Goal: Find specific page/section: Find specific page/section

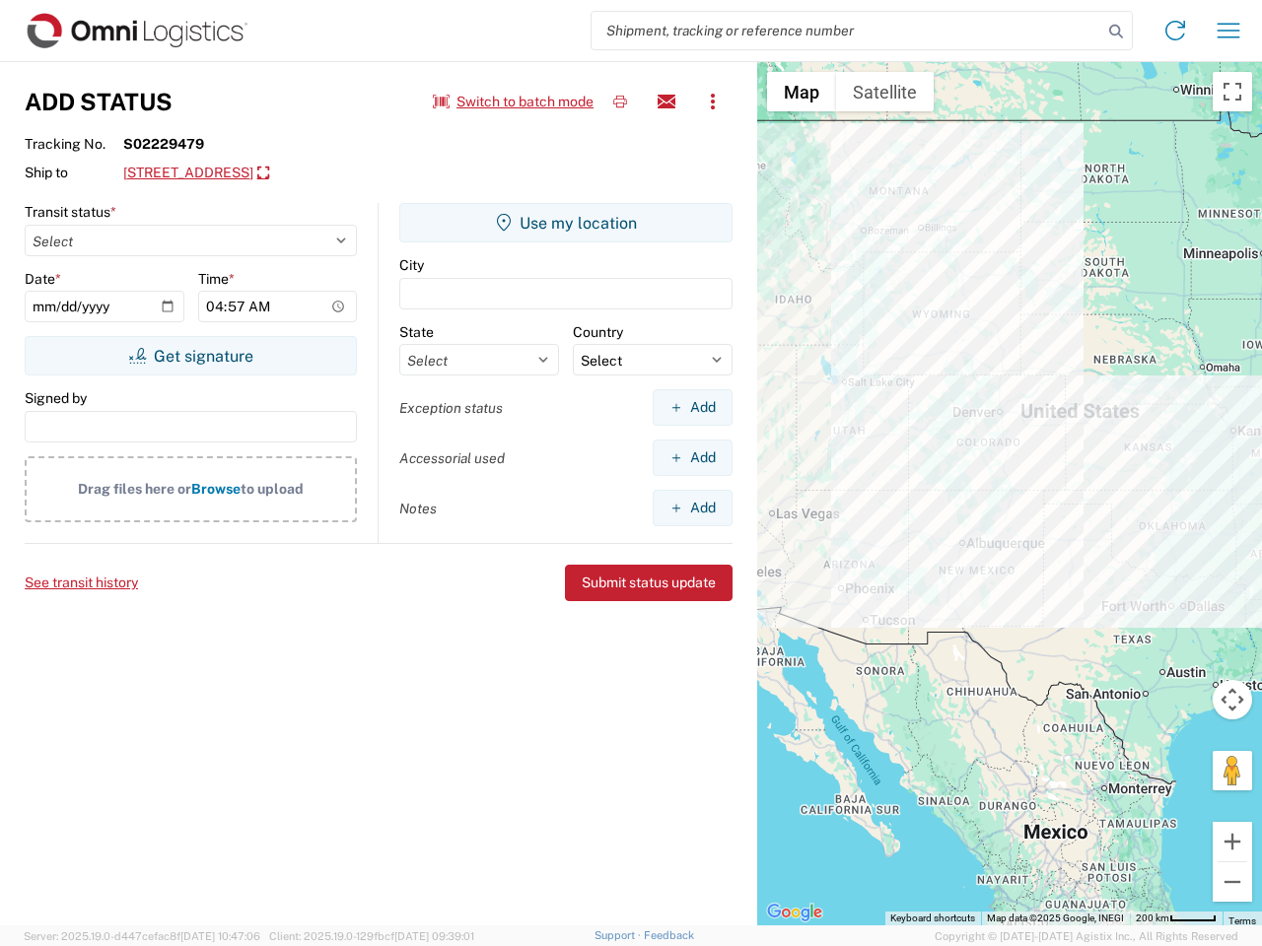
click at [847, 31] on input "search" at bounding box center [846, 30] width 511 height 37
click at [1116, 32] on icon at bounding box center [1116, 32] width 28 height 28
click at [1175, 31] on icon at bounding box center [1175, 31] width 32 height 32
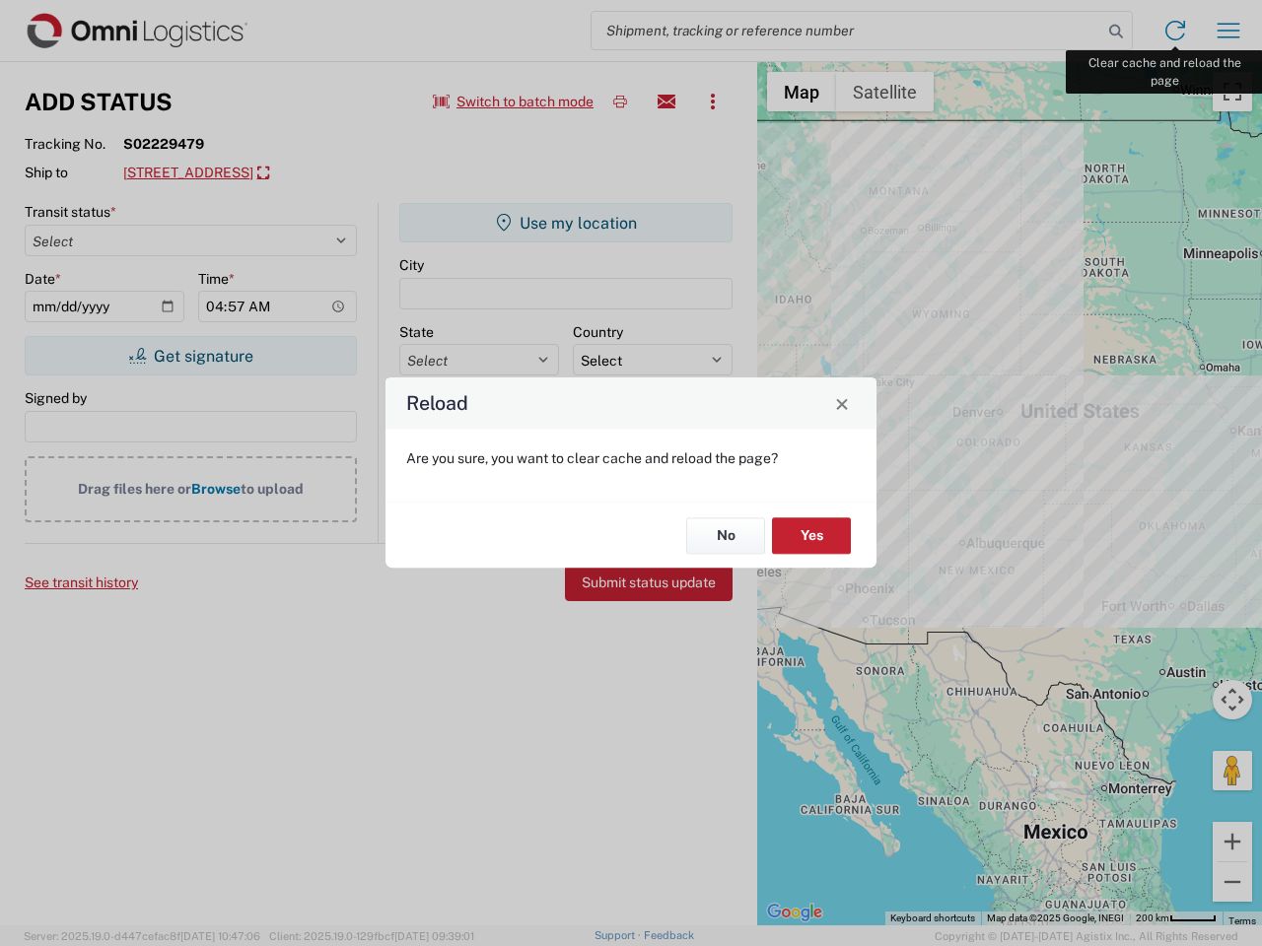
click at [1228, 31] on div "Reload Are you sure, you want to clear cache and reload the page? No Yes" at bounding box center [631, 473] width 1262 height 946
click at [514, 102] on div "Reload Are you sure, you want to clear cache and reload the page? No Yes" at bounding box center [631, 473] width 1262 height 946
click at [620, 102] on div "Reload Are you sure, you want to clear cache and reload the page? No Yes" at bounding box center [631, 473] width 1262 height 946
click at [666, 102] on div "Reload Are you sure, you want to clear cache and reload the page? No Yes" at bounding box center [631, 473] width 1262 height 946
click at [713, 102] on div "Reload Are you sure, you want to clear cache and reload the page? No Yes" at bounding box center [631, 473] width 1262 height 946
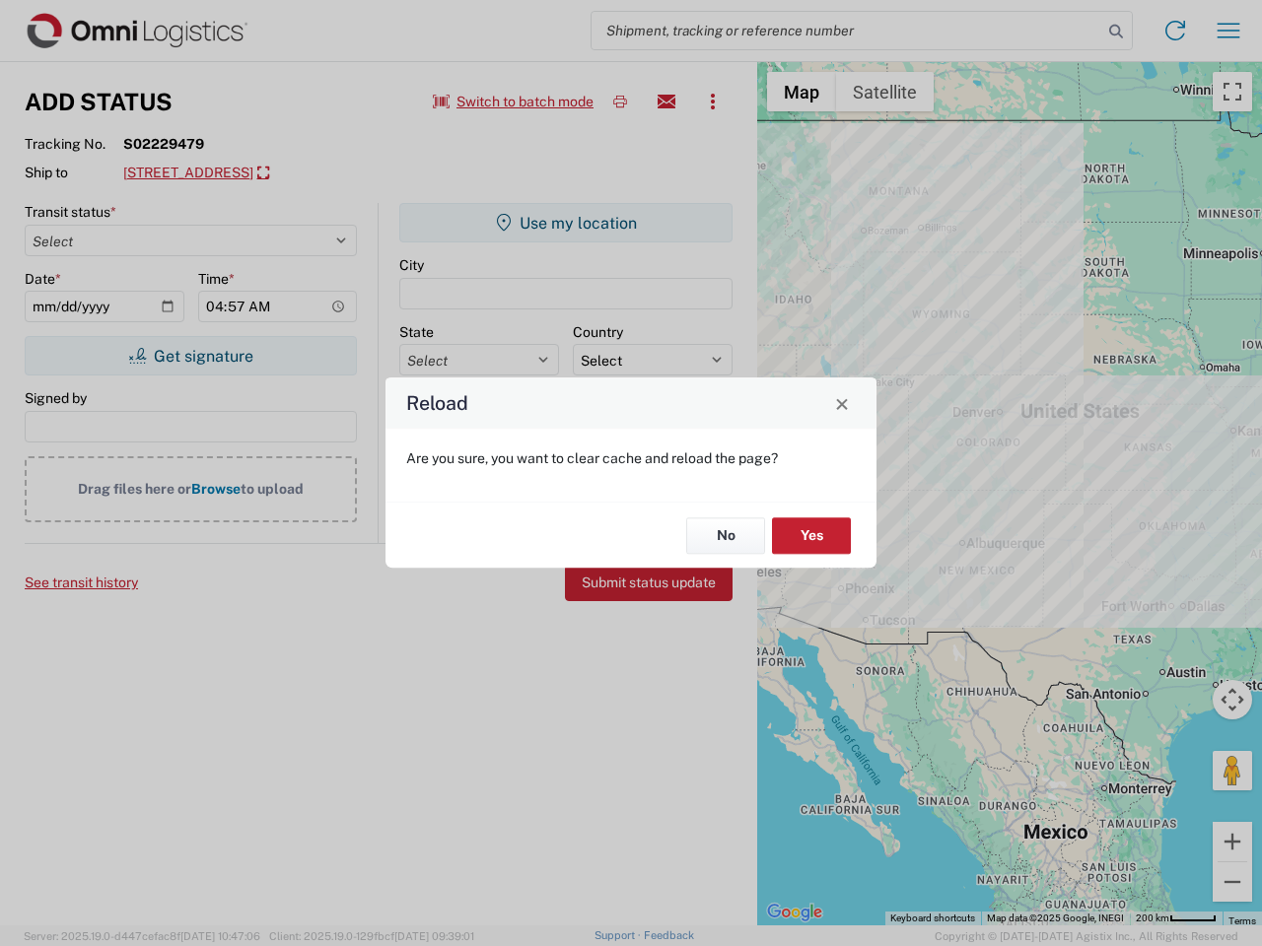
click at [317, 173] on div "Reload Are you sure, you want to clear cache and reload the page? No Yes" at bounding box center [631, 473] width 1262 height 946
click at [190, 356] on div "Reload Are you sure, you want to clear cache and reload the page? No Yes" at bounding box center [631, 473] width 1262 height 946
